Goal: Complete application form: Complete application form

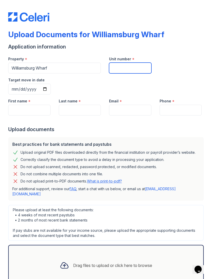
click at [128, 70] on input "Unit number" at bounding box center [130, 68] width 42 height 11
type input "316"
click at [51, 84] on input "Target move in date" at bounding box center [29, 89] width 43 height 11
type input "2025-11-15"
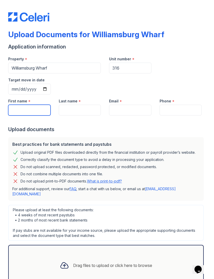
click at [23, 105] on input "First name" at bounding box center [29, 110] width 42 height 11
type input "Sarah"
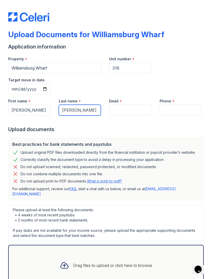
type input "Needleman"
click at [133, 105] on input "Email" at bounding box center [130, 110] width 42 height 11
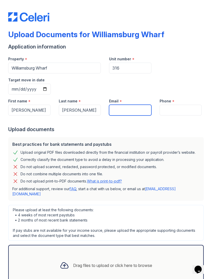
type input "sarahelleorens@gmail.com"
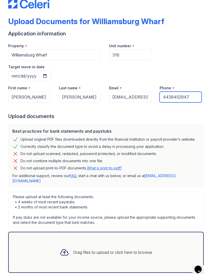
scroll to position [13, 0]
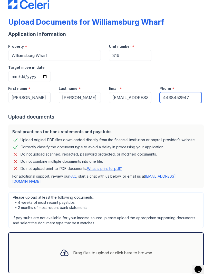
type input "4438452947"
click at [180, 192] on div "Please upload at least the following documents: • 4 weeks of most recent paystu…" at bounding box center [105, 210] width 195 height 36
click at [145, 244] on div "Drag files to upload or click here to browse" at bounding box center [106, 252] width 101 height 17
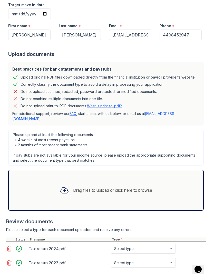
scroll to position [75, 0]
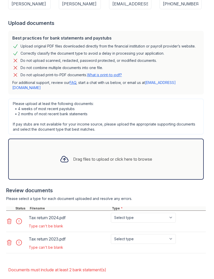
scroll to position [120, 0]
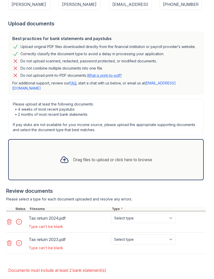
click at [163, 213] on select "Select type Paystub Bank Statement Offer Letter Tax Documents Benefit Award Let…" at bounding box center [143, 218] width 65 height 10
select select "tax_documents"
click at [168, 234] on select "Select type Paystub Bank Statement Offer Letter Tax Documents Benefit Award Let…" at bounding box center [143, 239] width 65 height 10
select select "tax_documents"
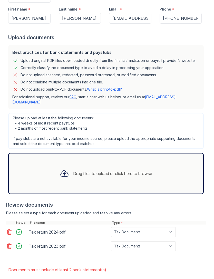
scroll to position [106, 0]
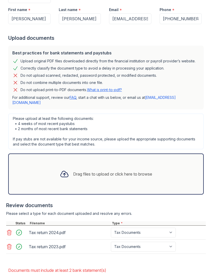
click at [211, 264] on main "Upload Documents for Williamsburg Wharf Please correct the errors below. Applic…" at bounding box center [107, 139] width 214 height 279
click at [102, 168] on div "Drag files to upload or click here to browse" at bounding box center [105, 173] width 195 height 41
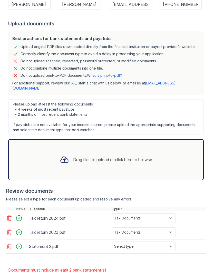
scroll to position [120, 0]
click at [110, 151] on div "Drag files to upload or click here to browse" at bounding box center [106, 159] width 101 height 17
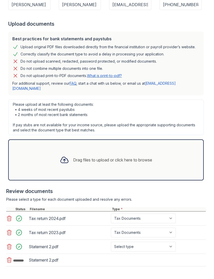
click at [165, 242] on select "Select type Paystub Bank Statement Offer Letter Tax Documents Benefit Award Let…" at bounding box center [143, 247] width 65 height 10
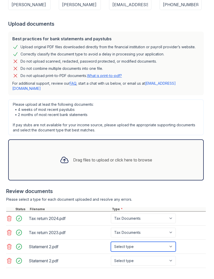
select select "bank_statement"
click at [167, 256] on select "Select type Paystub Bank Statement Offer Letter Tax Documents Benefit Award Let…" at bounding box center [143, 261] width 65 height 10
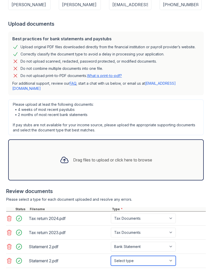
select select "bank_statement"
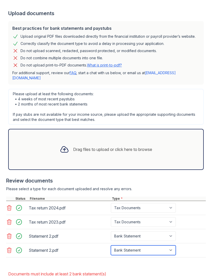
scroll to position [131, 0]
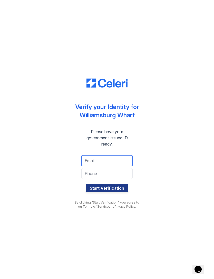
click at [114, 162] on input "email" at bounding box center [106, 160] width 51 height 11
type input "sarahelleorens@gmail.com"
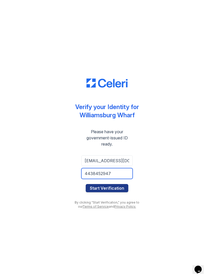
type input "4438452947"
click at [116, 187] on button "Start Verification" at bounding box center [107, 188] width 43 height 8
